Goal: Information Seeking & Learning: Find specific fact

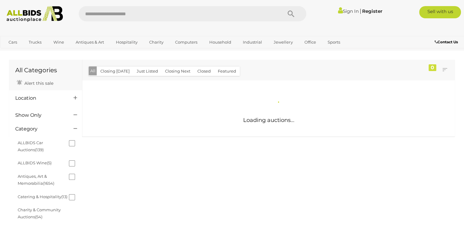
click at [117, 16] on input "text" at bounding box center [178, 13] width 198 height 15
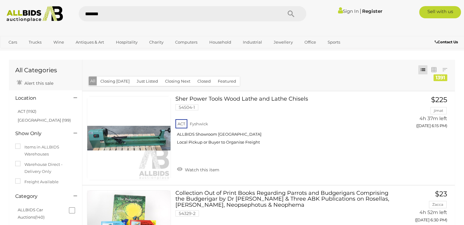
type input "********"
